Goal: Use online tool/utility: Utilize a website feature to perform a specific function

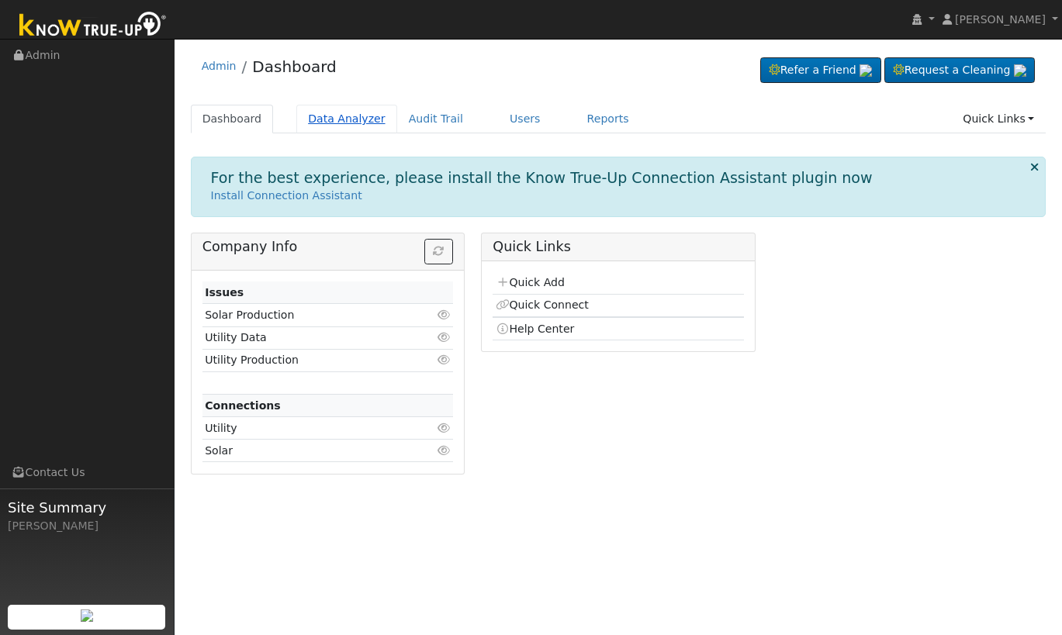
click at [351, 107] on link "Data Analyzer" at bounding box center [346, 119] width 101 height 29
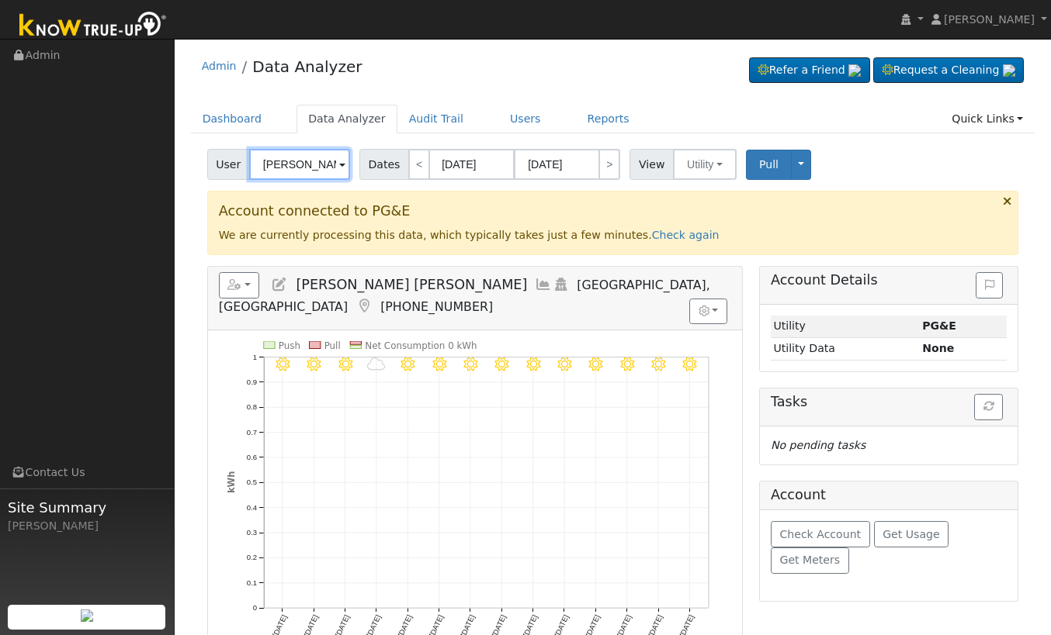
click at [293, 161] on input "[PERSON_NAME] [PERSON_NAME]" at bounding box center [299, 164] width 101 height 31
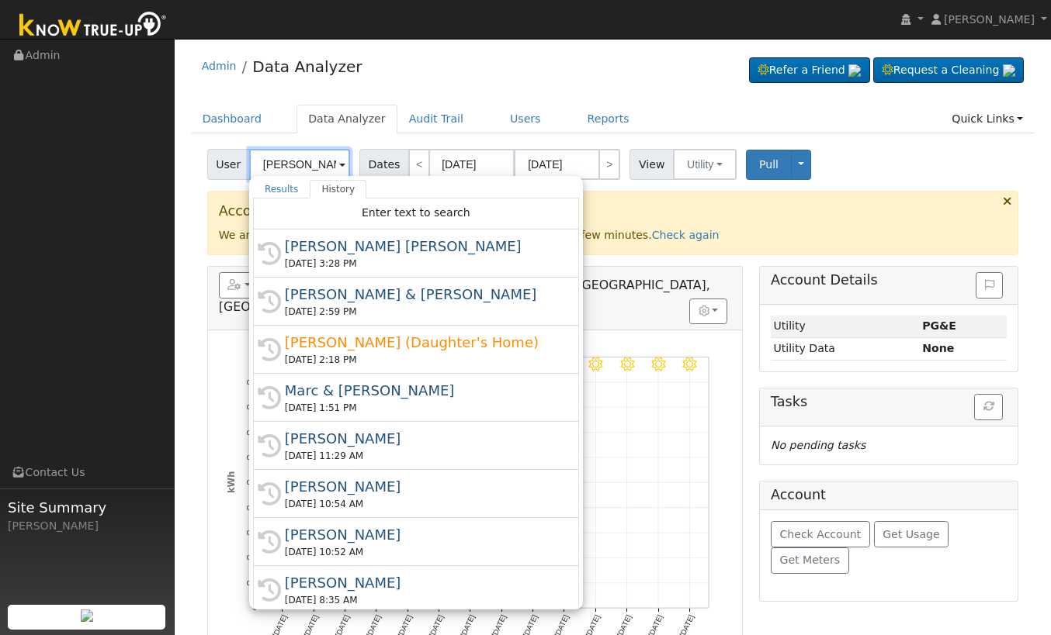
click at [293, 161] on input "[PERSON_NAME] [PERSON_NAME]" at bounding box center [299, 164] width 101 height 31
paste input "[PERSON_NAME] & [PERSON_NAME]"
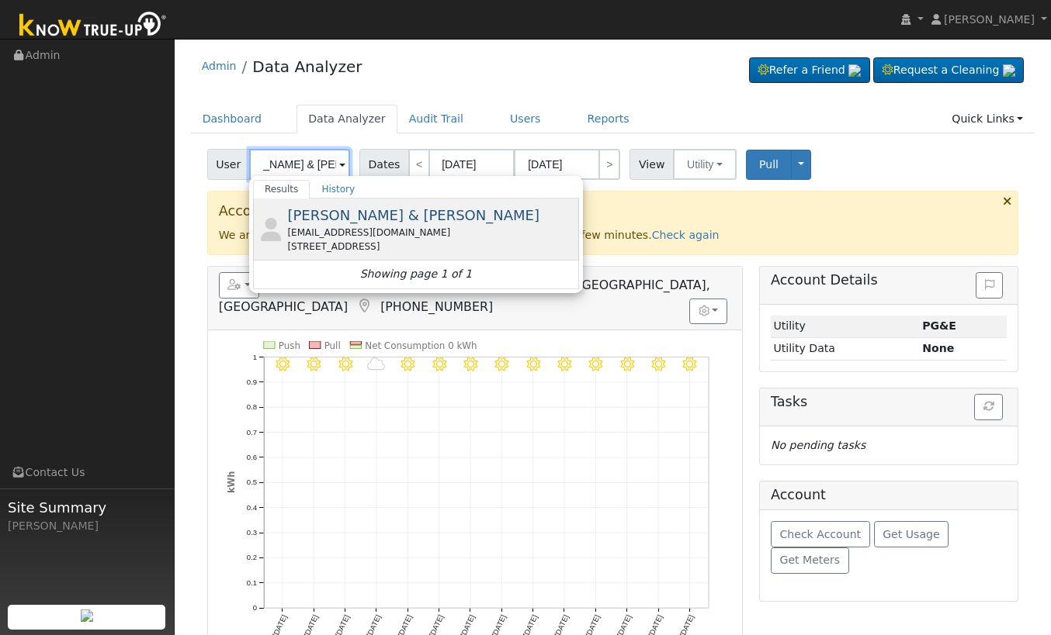
type input "[PERSON_NAME] & [PERSON_NAME]"
click at [436, 239] on div "[EMAIL_ADDRESS][DOMAIN_NAME]" at bounding box center [431, 233] width 288 height 14
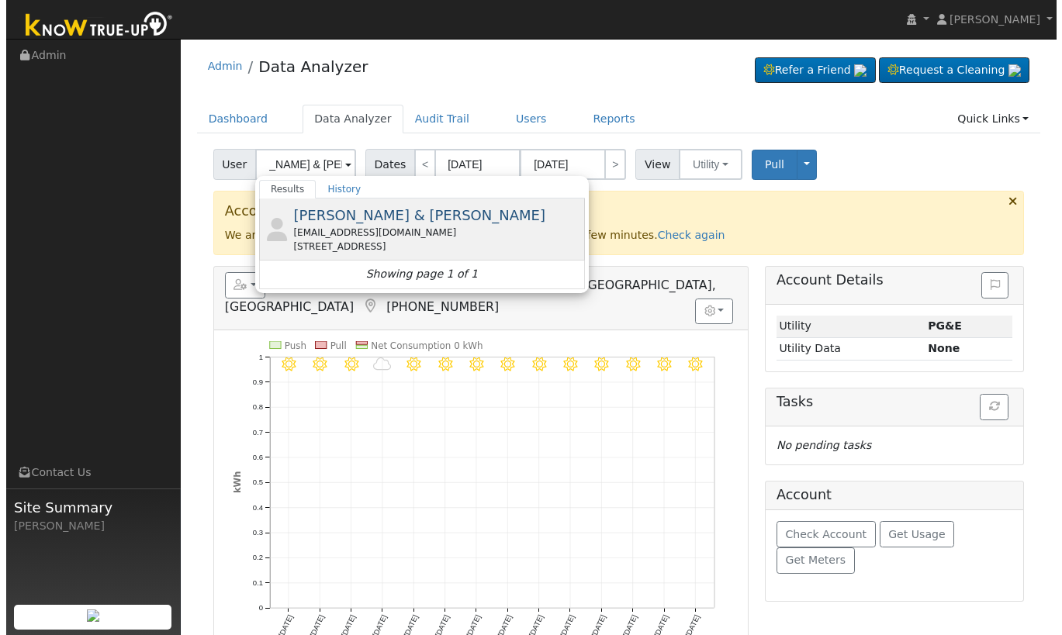
scroll to position [0, 0]
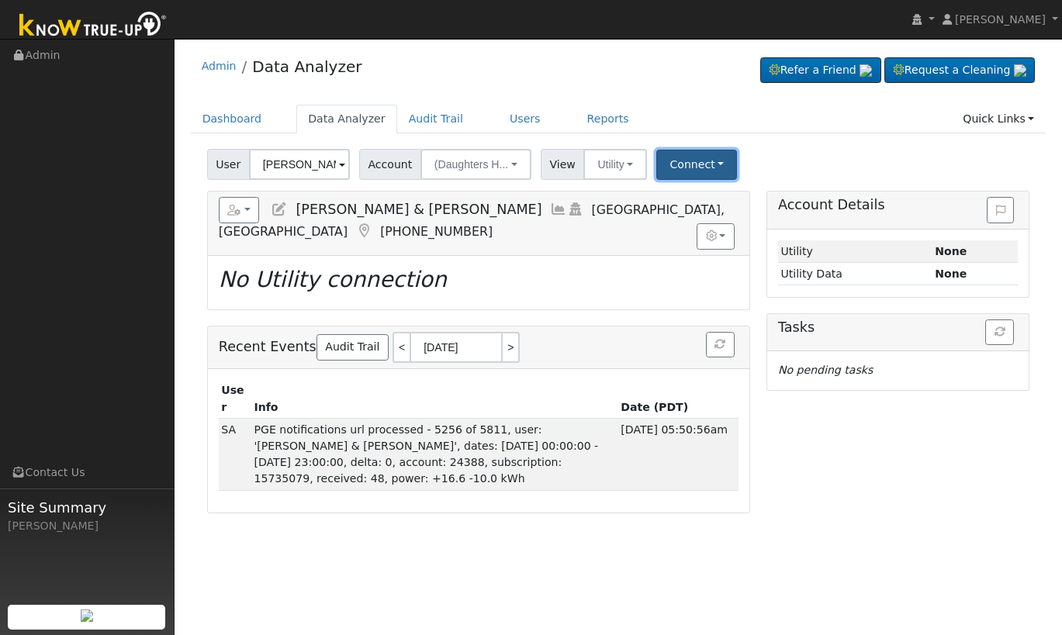
click at [686, 165] on button "Connect" at bounding box center [696, 165] width 81 height 30
click at [685, 200] on link "Select a Provider" at bounding box center [718, 199] width 121 height 22
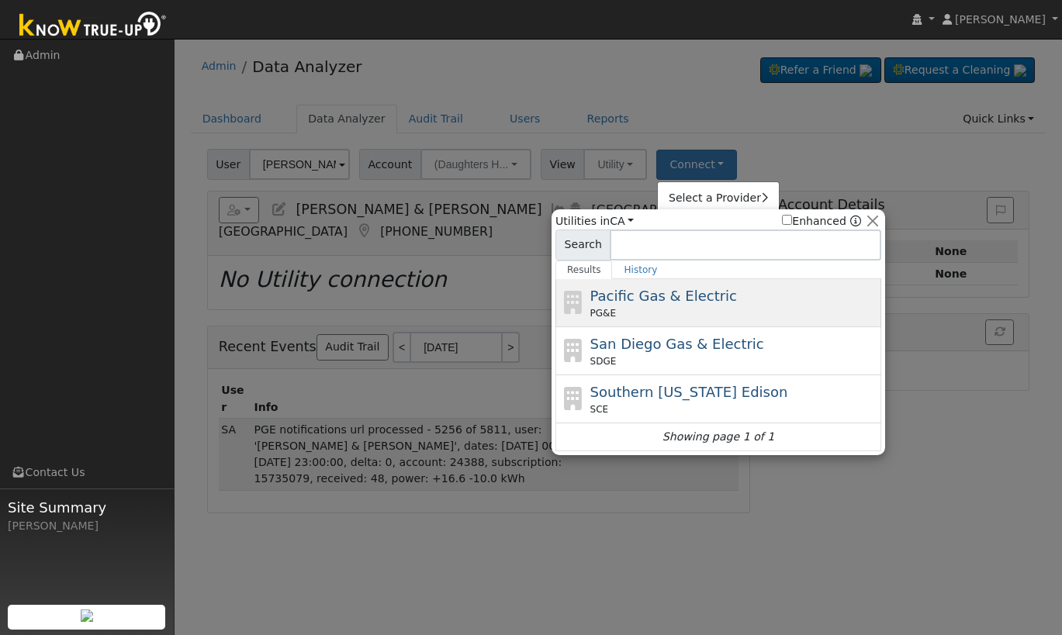
click at [703, 303] on div "Pacific Gas & Electric PG&E" at bounding box center [734, 303] width 288 height 35
